Goal: Task Accomplishment & Management: Complete application form

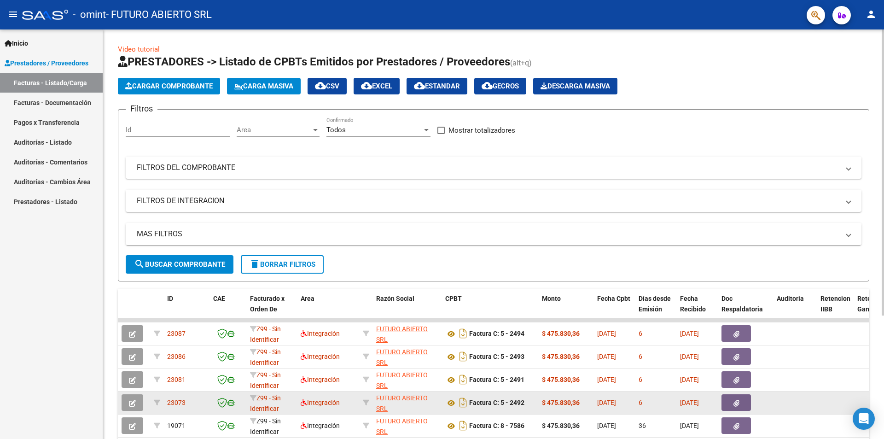
click at [344, 394] on datatable-body-cell "Integración" at bounding box center [328, 402] width 62 height 23
click at [136, 399] on button "button" at bounding box center [132, 402] width 22 height 17
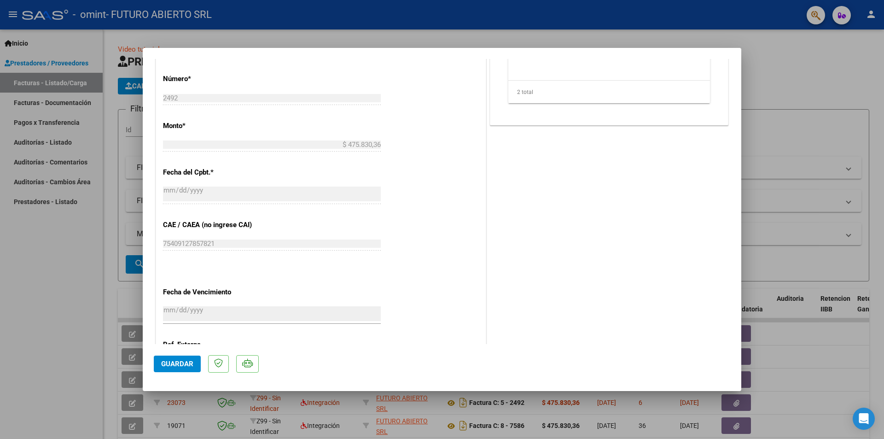
scroll to position [505, 0]
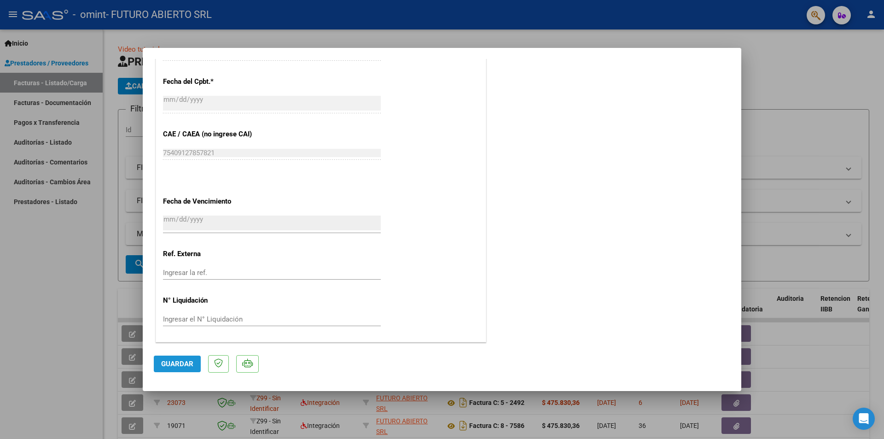
click at [172, 366] on span "Guardar" at bounding box center [177, 363] width 32 height 8
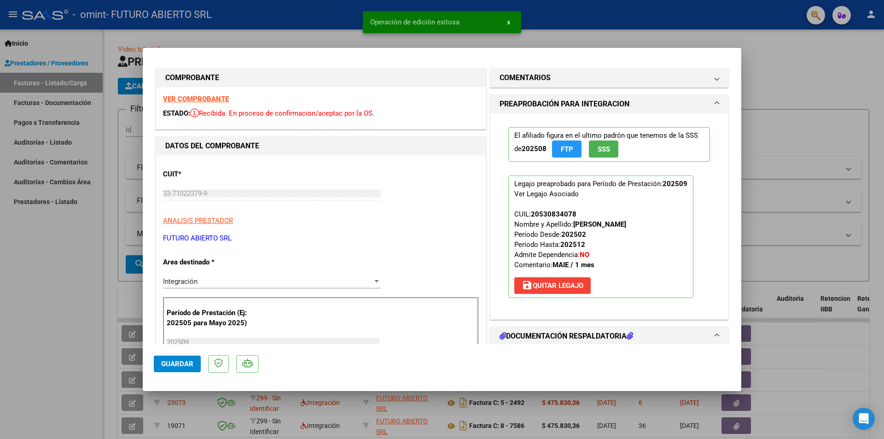
scroll to position [0, 0]
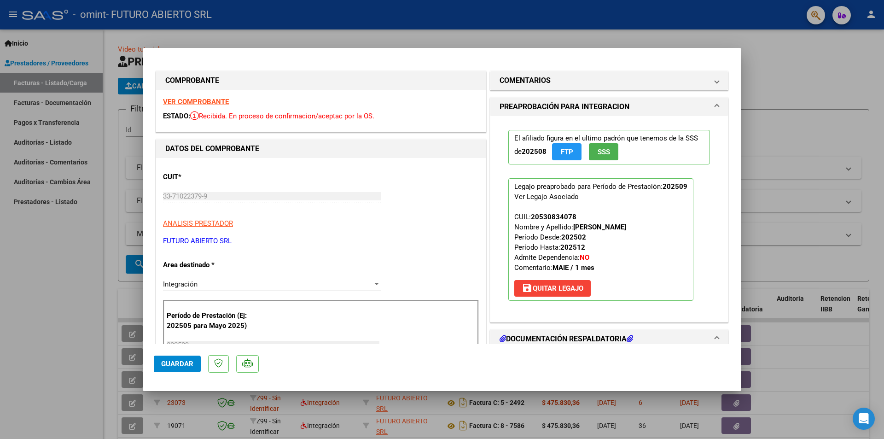
click at [752, 88] on div at bounding box center [442, 219] width 884 height 439
type input "$ 0,00"
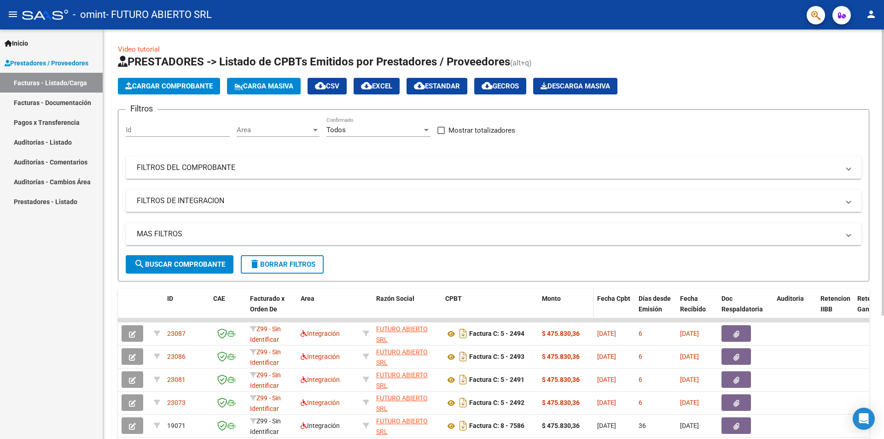
scroll to position [46, 0]
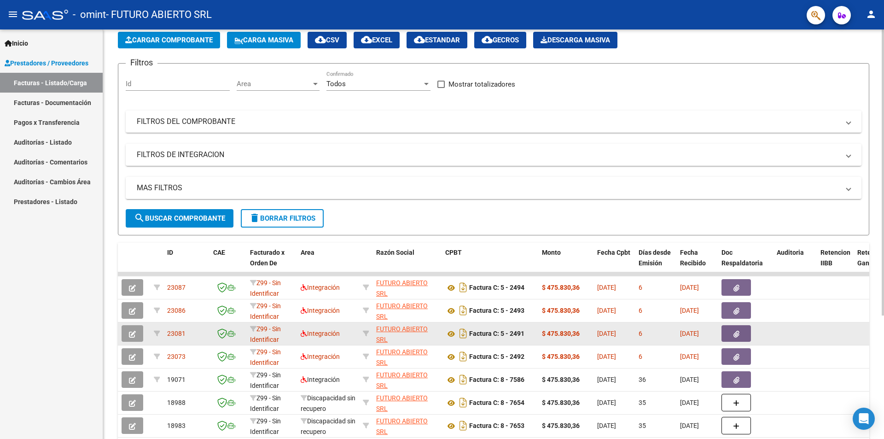
click at [130, 329] on button "button" at bounding box center [132, 333] width 22 height 17
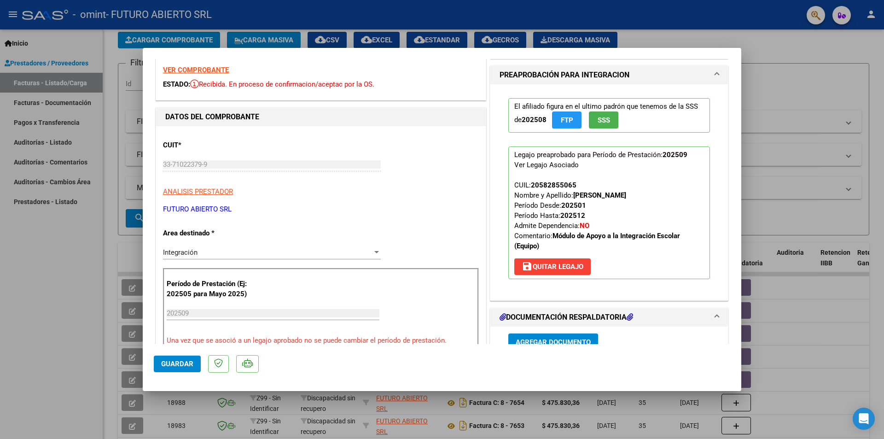
scroll to position [0, 0]
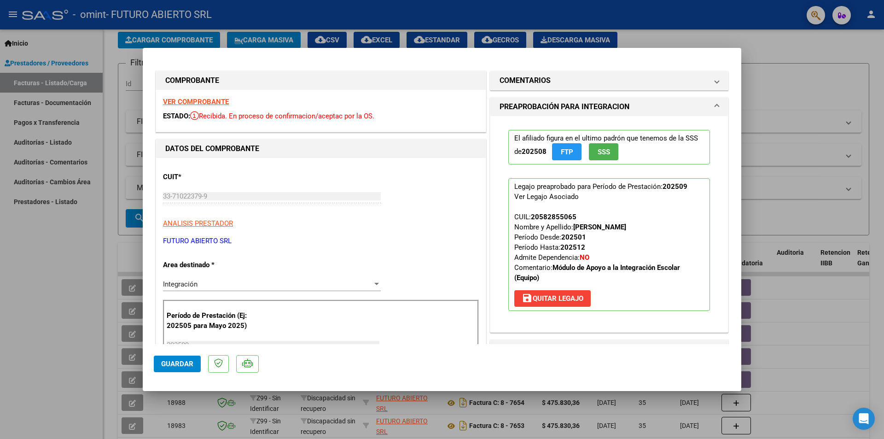
click at [758, 94] on div at bounding box center [442, 219] width 884 height 439
type input "$ 0,00"
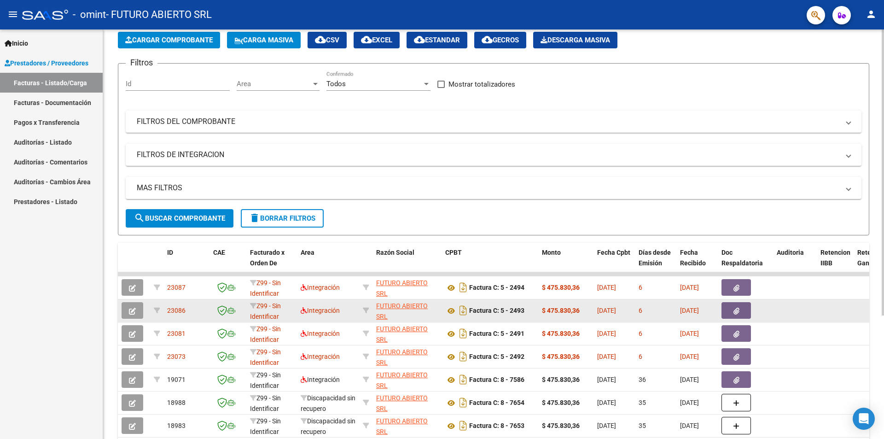
click at [138, 310] on button "button" at bounding box center [132, 310] width 22 height 17
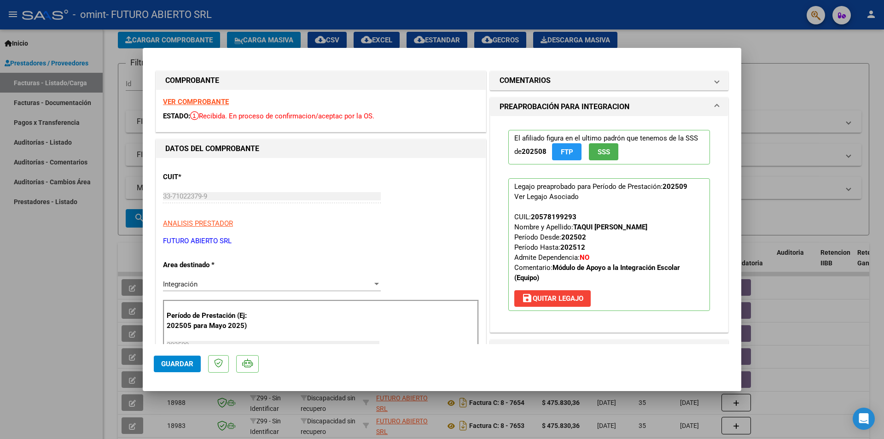
click at [755, 50] on div at bounding box center [442, 219] width 884 height 439
type input "$ 0,00"
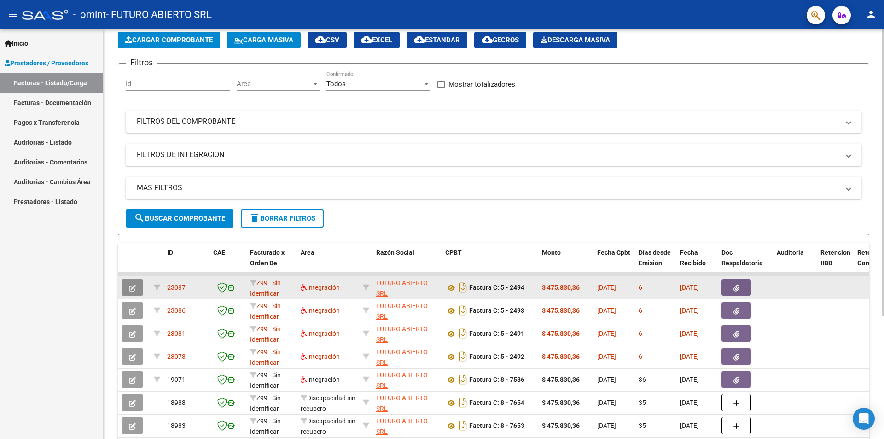
click at [133, 284] on icon "button" at bounding box center [132, 287] width 7 height 7
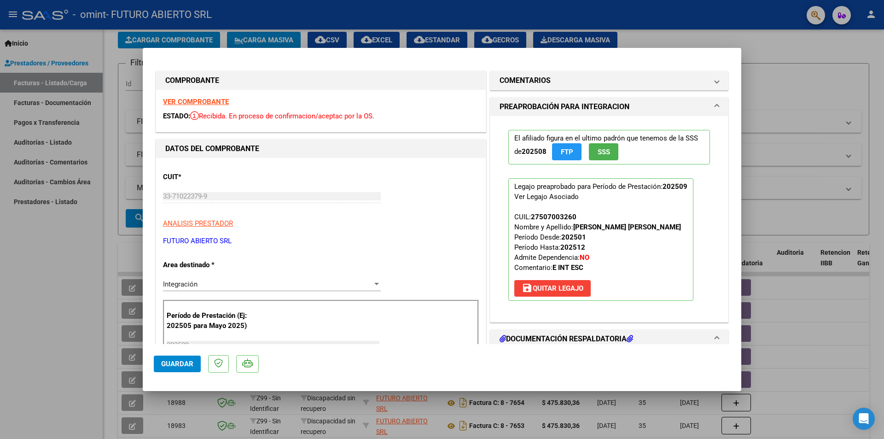
click at [761, 44] on div at bounding box center [442, 219] width 884 height 439
type input "$ 0,00"
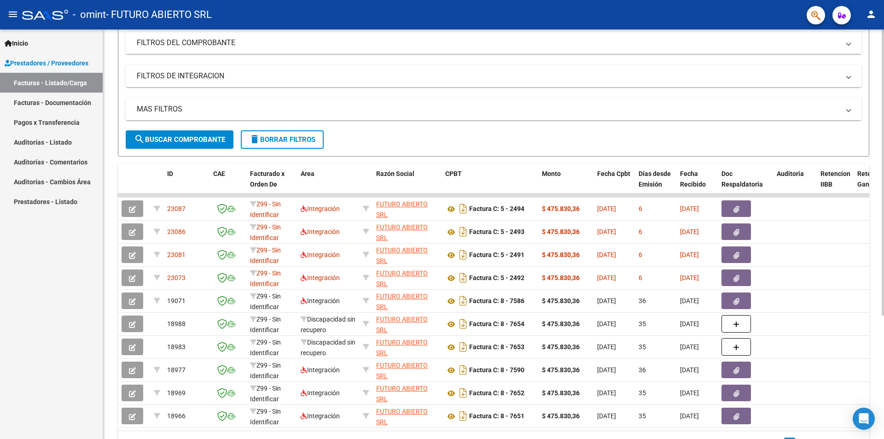
scroll to position [176, 0]
